Goal: Information Seeking & Learning: Learn about a topic

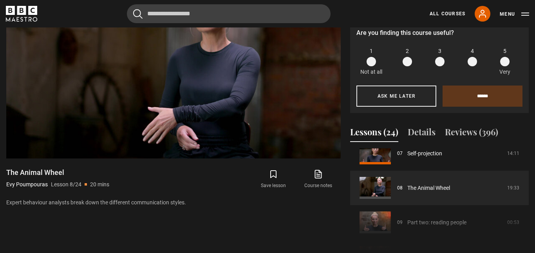
scroll to position [260, 0]
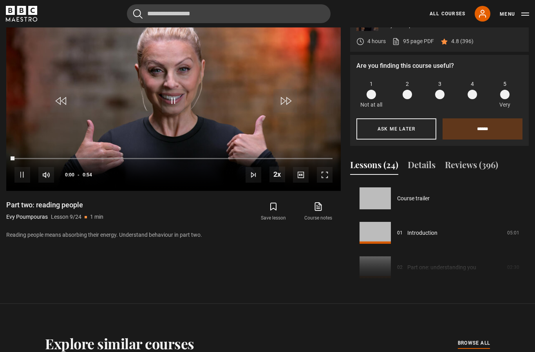
scroll to position [276, 0]
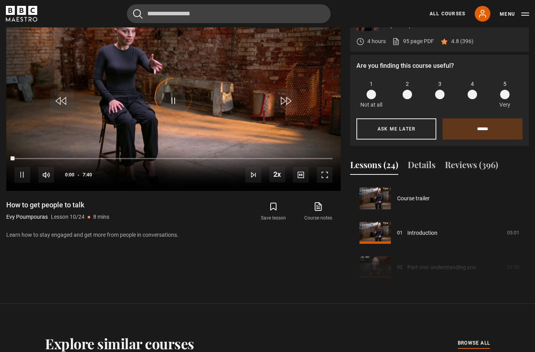
scroll to position [310, 0]
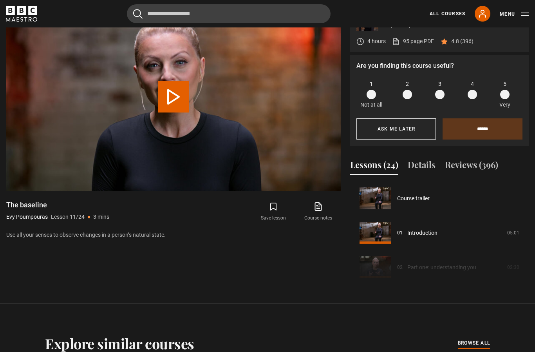
scroll to position [345, 0]
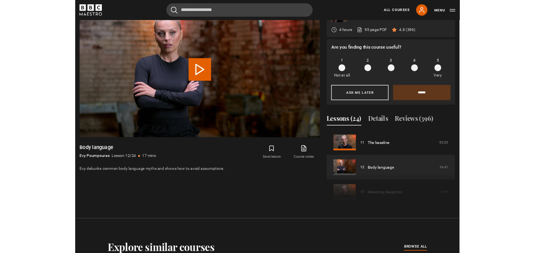
scroll to position [385, 0]
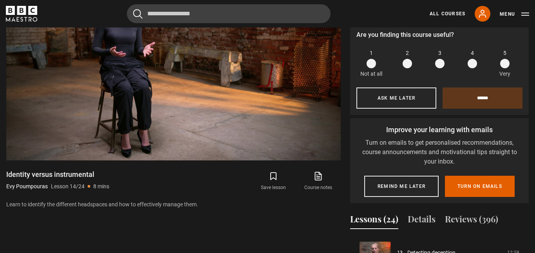
scroll to position [382, 0]
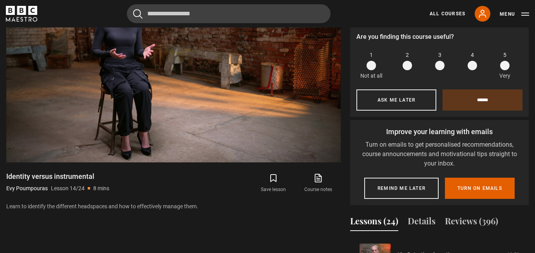
click at [192, 162] on video-js "Video Player is loading. Play Lesson Identity versus instrumental 10s Skip Back…" at bounding box center [173, 68] width 335 height 188
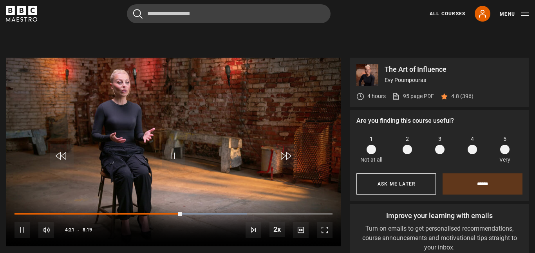
scroll to position [297, 0]
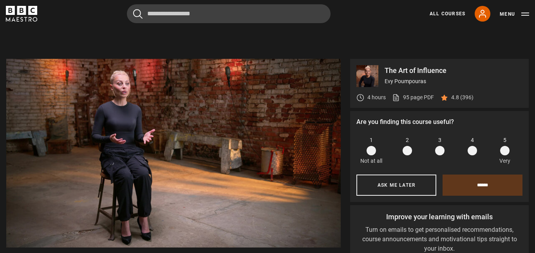
click at [200, 207] on video-js "Video Player is loading. Play Lesson Identity versus instrumental 10s Skip Back…" at bounding box center [173, 153] width 335 height 188
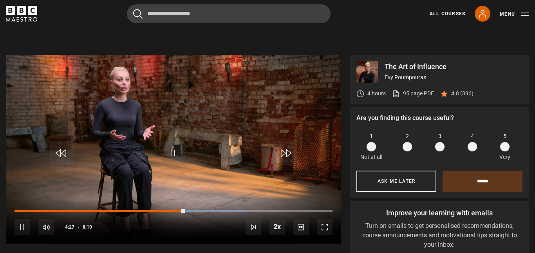
scroll to position [299, 0]
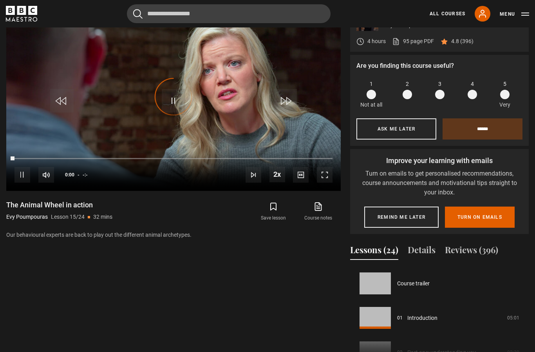
scroll to position [483, 0]
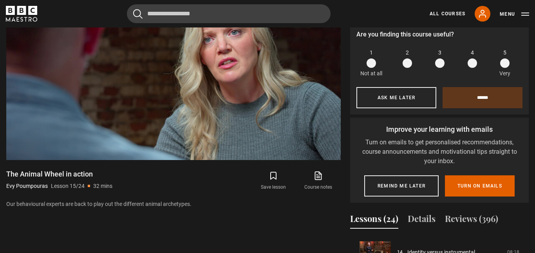
click at [280, 160] on div "10s Skip Back 10 seconds Pause 10s Skip Forward 10 seconds Loaded : 0.52% Pause…" at bounding box center [173, 138] width 335 height 44
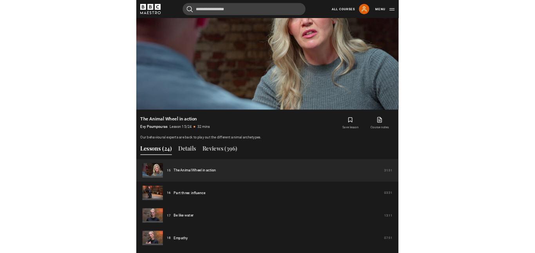
scroll to position [385, 0]
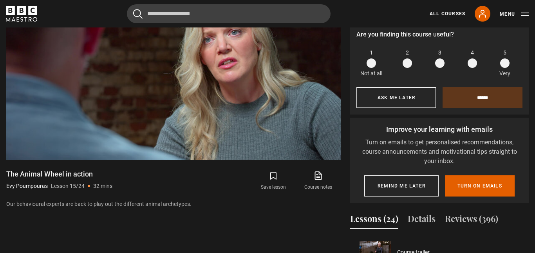
click at [299, 95] on video-js "Video Player is loading. Play Lesson The Animal Wheel in action 10s Skip Back 1…" at bounding box center [173, 65] width 335 height 188
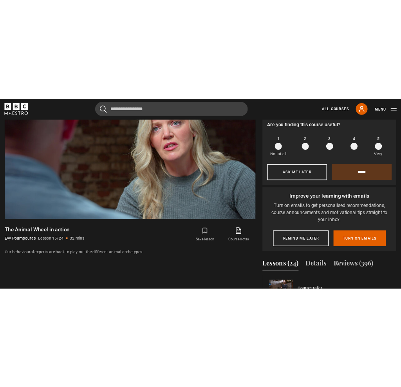
scroll to position [677, 0]
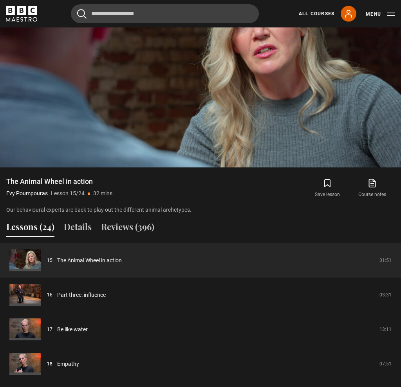
click at [88, 334] on link "Be like water" at bounding box center [72, 329] width 31 height 8
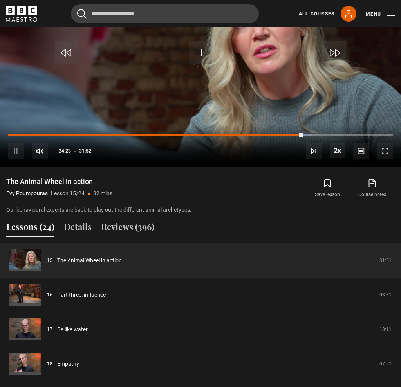
click at [88, 334] on link "Be like water" at bounding box center [72, 329] width 31 height 8
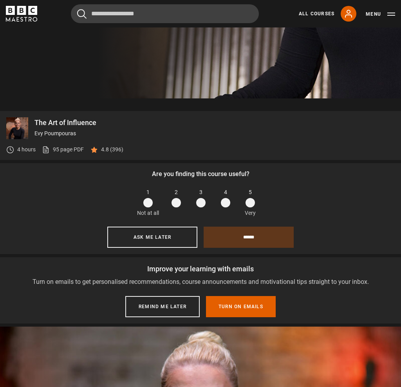
scroll to position [486, 0]
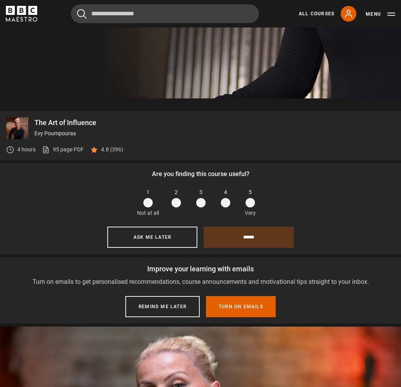
click at [161, 248] on button "Ask me later" at bounding box center [152, 237] width 90 height 21
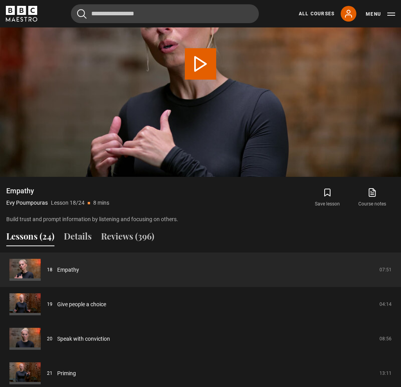
scroll to position [571, 0]
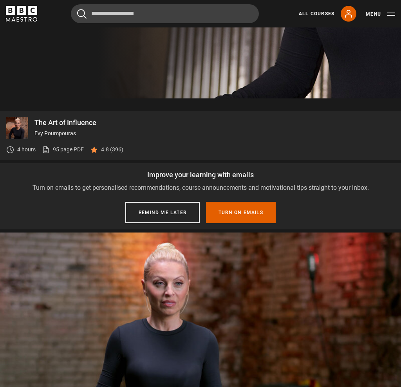
scroll to position [392, 0]
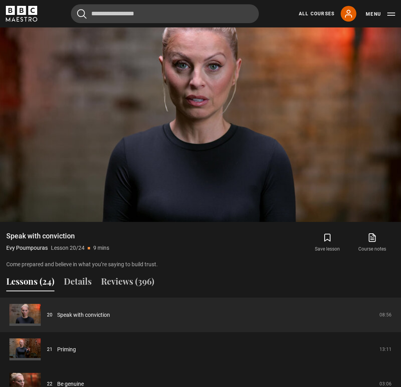
scroll to position [528, 0]
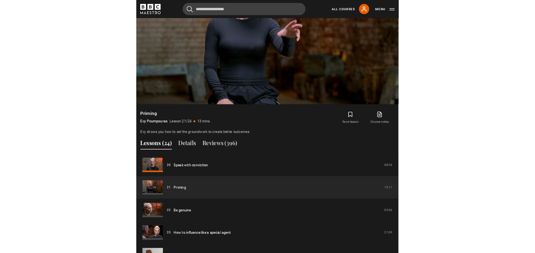
scroll to position [392, 0]
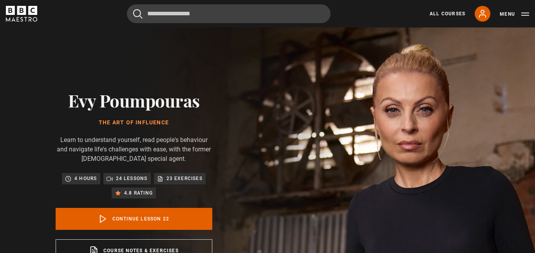
click at [268, 131] on div "Evy Poumpouras The Art of Influence Learn to understand yourself, read people's…" at bounding box center [134, 175] width 268 height 297
